Goal: Task Accomplishment & Management: Complete application form

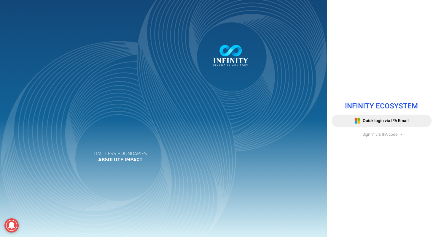
click at [374, 134] on span "Sign in via IFA code" at bounding box center [379, 134] width 35 height 6
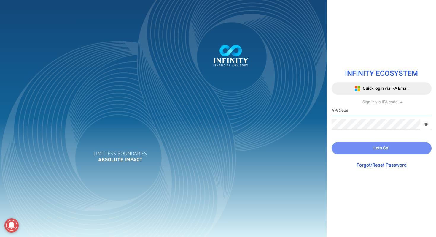
click at [363, 108] on input "text" at bounding box center [381, 110] width 100 height 11
type input "VT02"
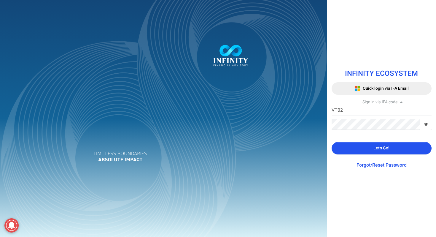
click at [362, 147] on button "Let's Go!" at bounding box center [381, 148] width 100 height 12
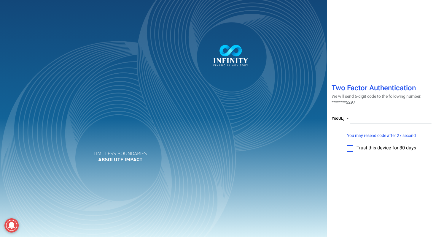
click at [352, 150] on label at bounding box center [349, 148] width 7 height 7
click at [350, 146] on input "checkbox" at bounding box center [350, 146] width 0 height 0
click at [363, 114] on input "number" at bounding box center [391, 118] width 82 height 11
paste input "025428"
type input "025428"
